Goal: Use online tool/utility: Utilize a website feature to perform a specific function

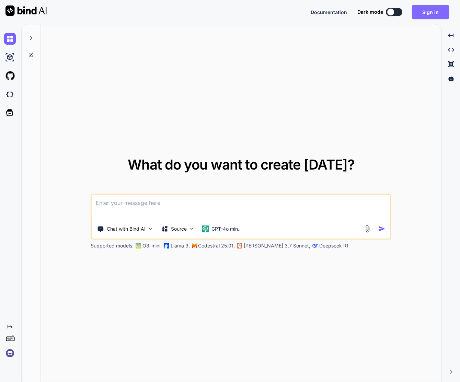
click at [434, 7] on button "Sign in" at bounding box center [430, 12] width 37 height 14
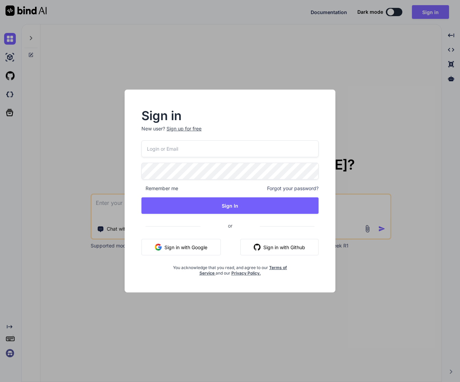
type textarea "x"
click at [208, 246] on button "Sign in with Google" at bounding box center [181, 247] width 79 height 16
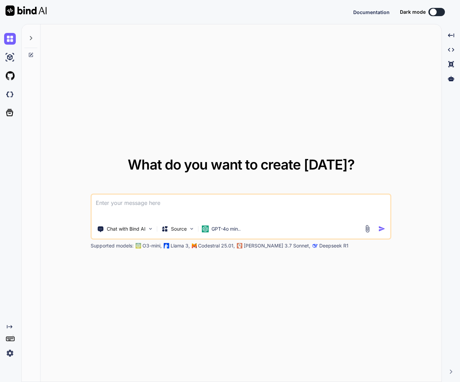
click at [228, 70] on div "What do you want to create [DATE]? Chat with Bind AI Source GPT-4o min.. Suppor…" at bounding box center [241, 203] width 401 height 358
click at [33, 9] on img at bounding box center [25, 10] width 41 height 10
click at [451, 36] on icon "Created with Pixso." at bounding box center [451, 35] width 6 height 6
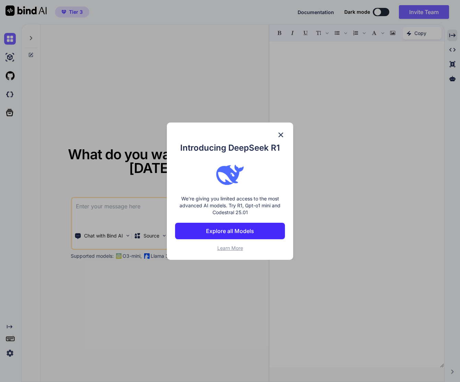
click at [231, 248] on span "Learn More" at bounding box center [230, 248] width 26 height 6
click at [282, 137] on img at bounding box center [281, 135] width 8 height 8
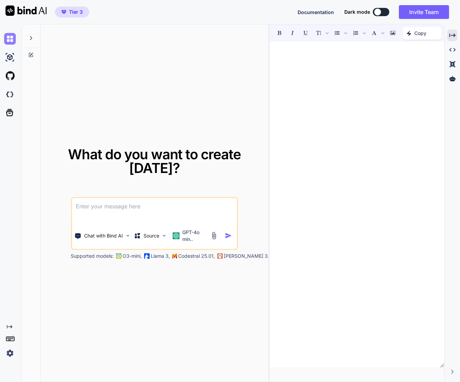
click at [9, 40] on img at bounding box center [10, 39] width 12 height 12
click at [30, 37] on icon at bounding box center [30, 37] width 5 height 5
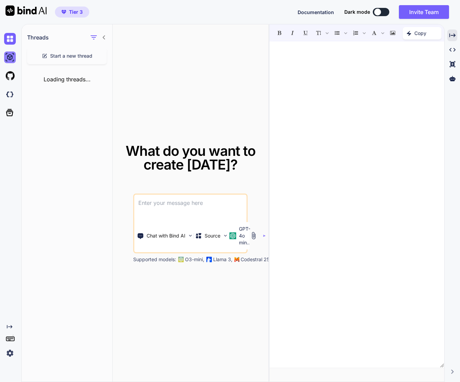
click at [9, 58] on img at bounding box center [10, 57] width 12 height 12
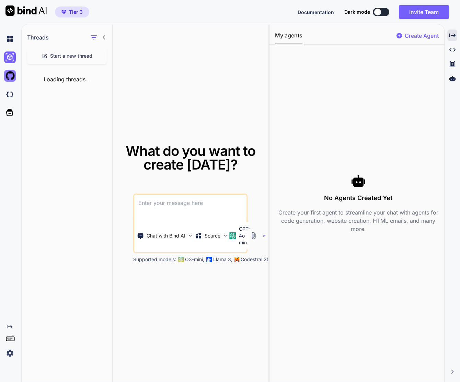
click at [10, 76] on img at bounding box center [10, 76] width 12 height 12
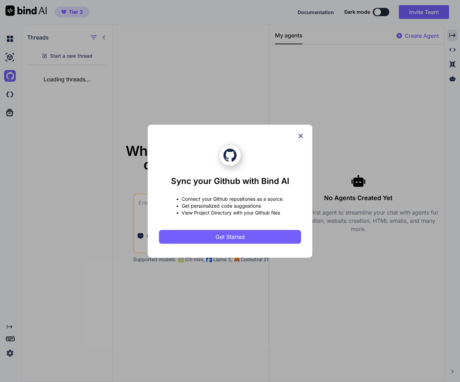
click at [301, 136] on icon at bounding box center [301, 136] width 4 height 4
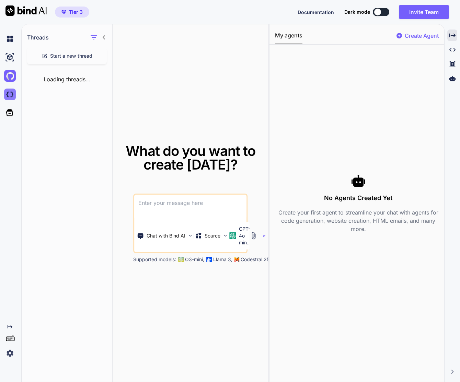
click at [10, 99] on img at bounding box center [10, 95] width 12 height 12
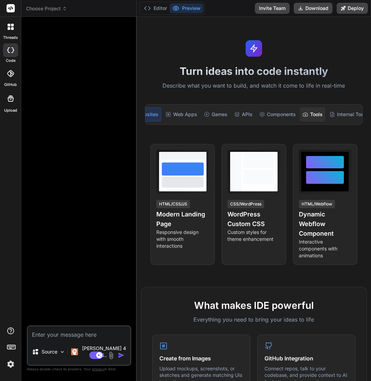
scroll to position [0, 25]
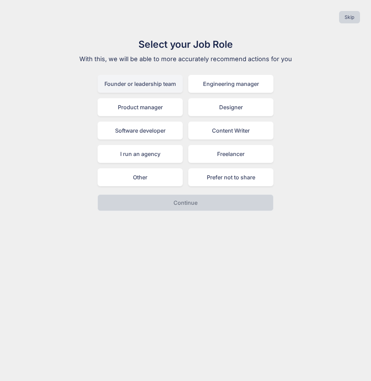
click at [142, 83] on div "Founder or leadership team" at bounding box center [140, 84] width 85 height 18
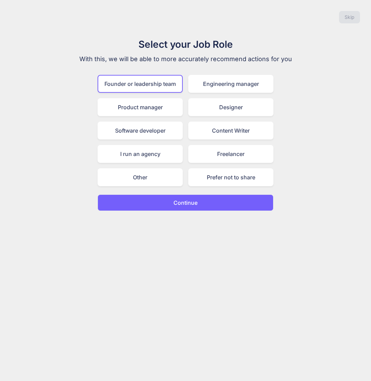
click at [166, 205] on button "Continue" at bounding box center [186, 202] width 176 height 16
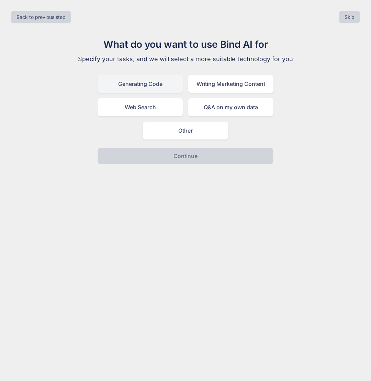
click at [136, 80] on div "Generating Code" at bounding box center [140, 84] width 85 height 18
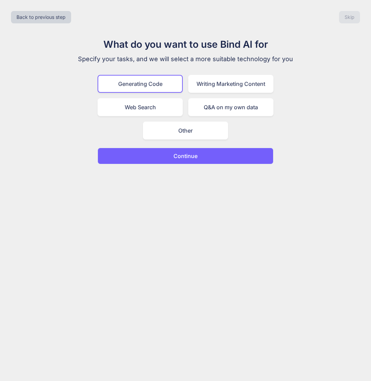
click at [167, 158] on button "Continue" at bounding box center [186, 156] width 176 height 16
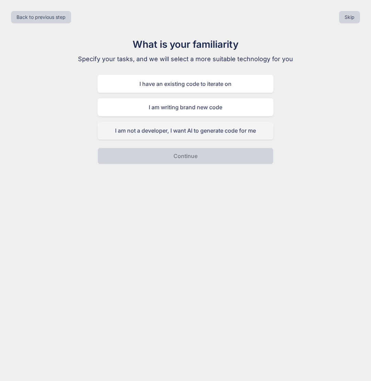
click at [163, 130] on div "I am not a developer, I want AI to generate code for me" at bounding box center [186, 131] width 176 height 18
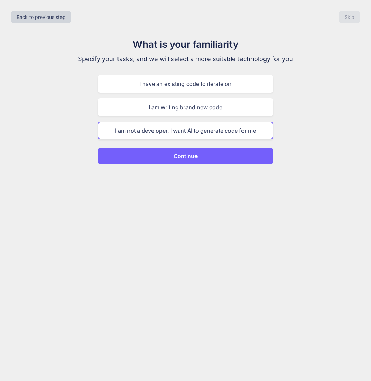
click at [173, 156] on button "Continue" at bounding box center [186, 156] width 176 height 16
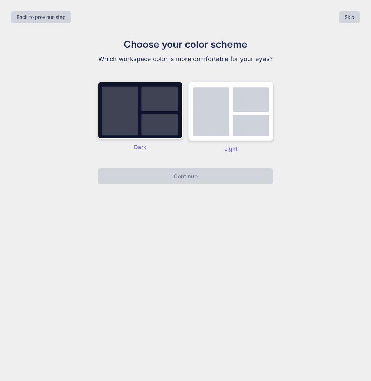
click at [205, 129] on img at bounding box center [230, 111] width 85 height 59
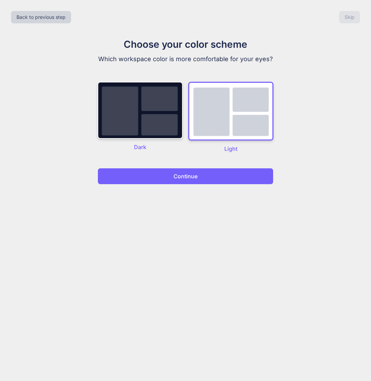
click at [188, 177] on p "Continue" at bounding box center [185, 176] width 24 height 8
click at [187, 173] on p "Continue" at bounding box center [185, 176] width 24 height 8
click at [239, 112] on img at bounding box center [230, 111] width 85 height 59
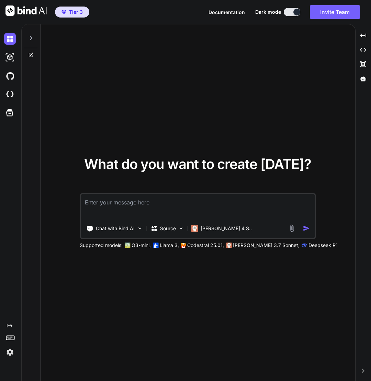
type textarea "x"
